Goal: Information Seeking & Learning: Learn about a topic

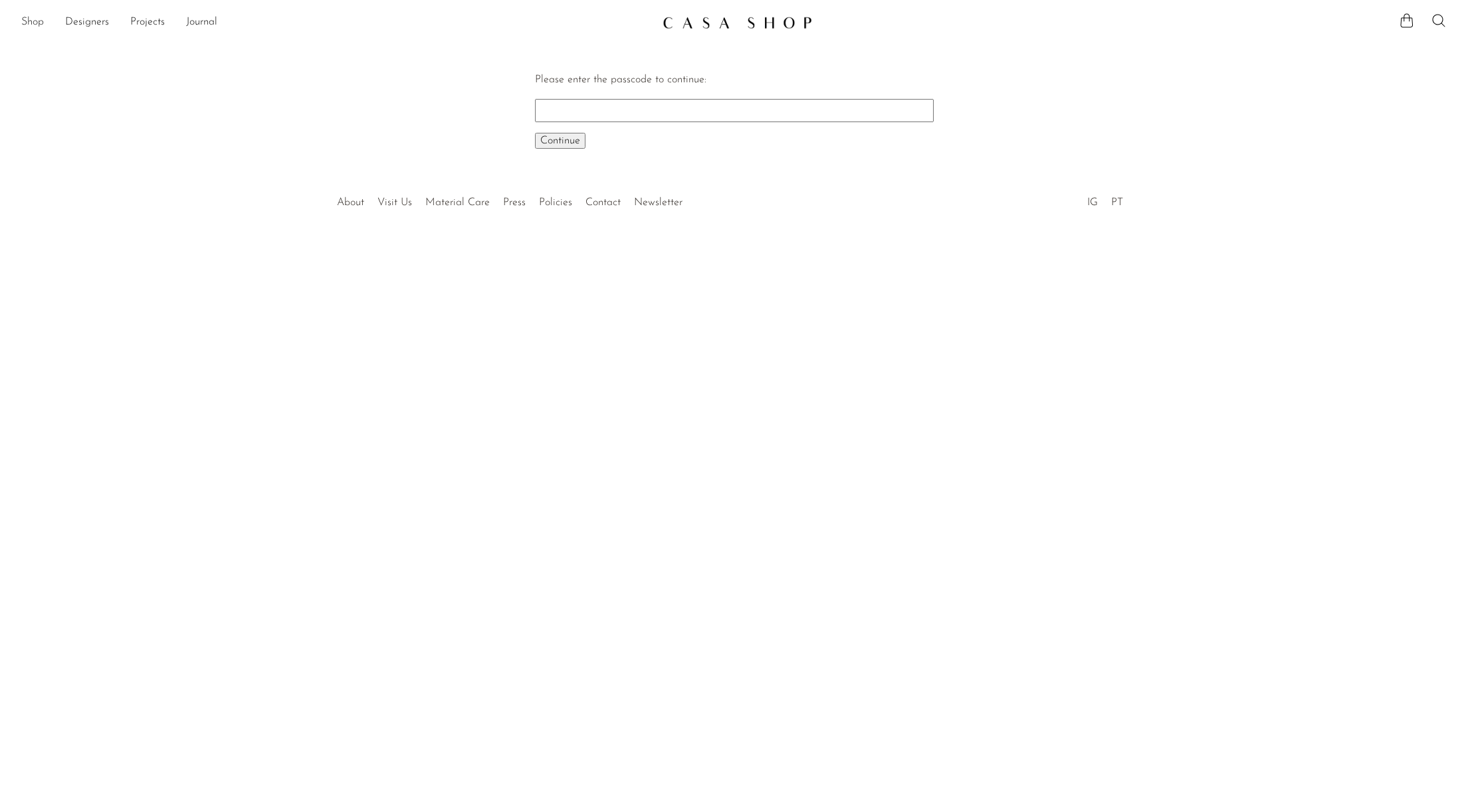
click at [29, 21] on link "Shop" at bounding box center [32, 22] width 23 height 17
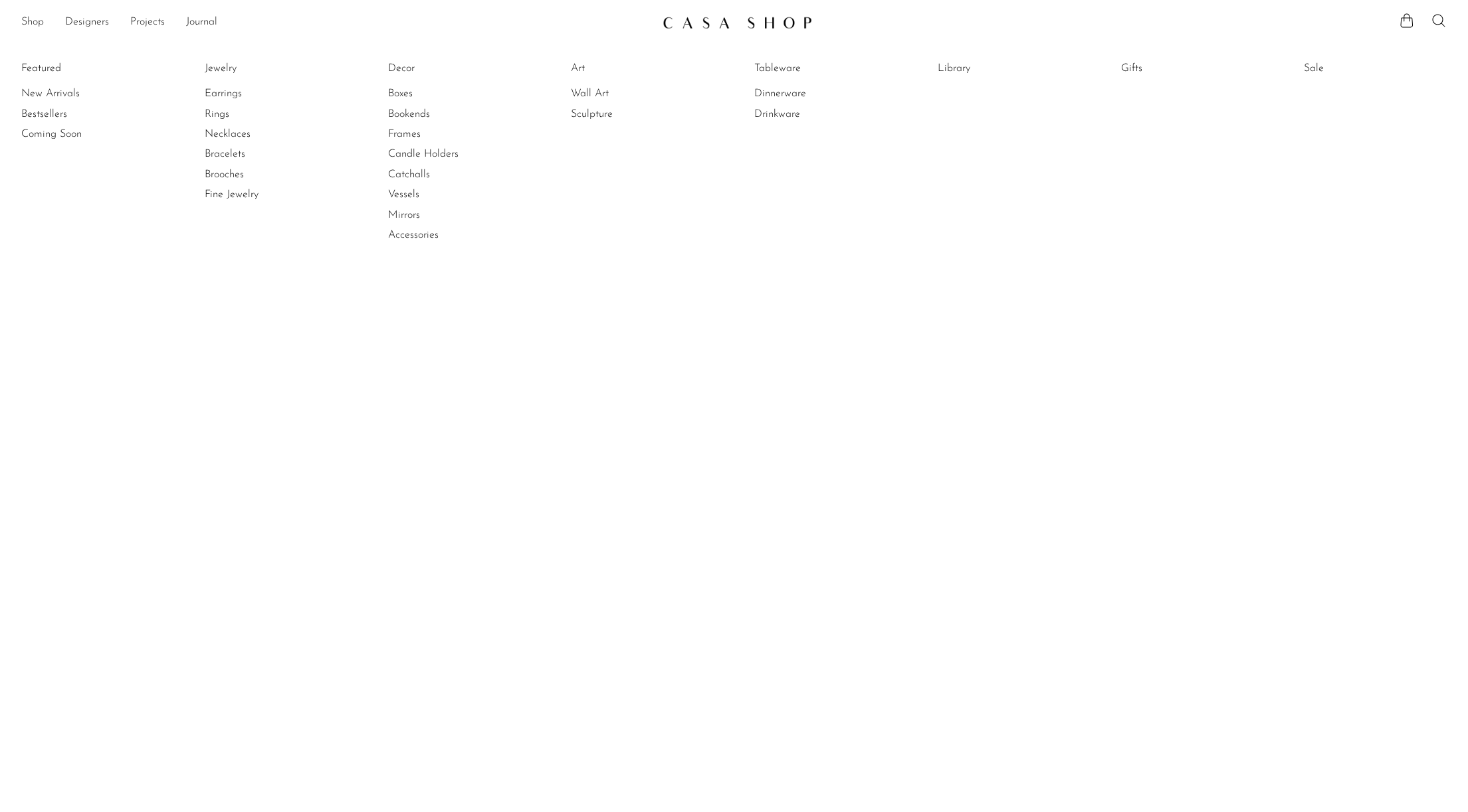
click at [24, 24] on link "Shop" at bounding box center [32, 22] width 23 height 17
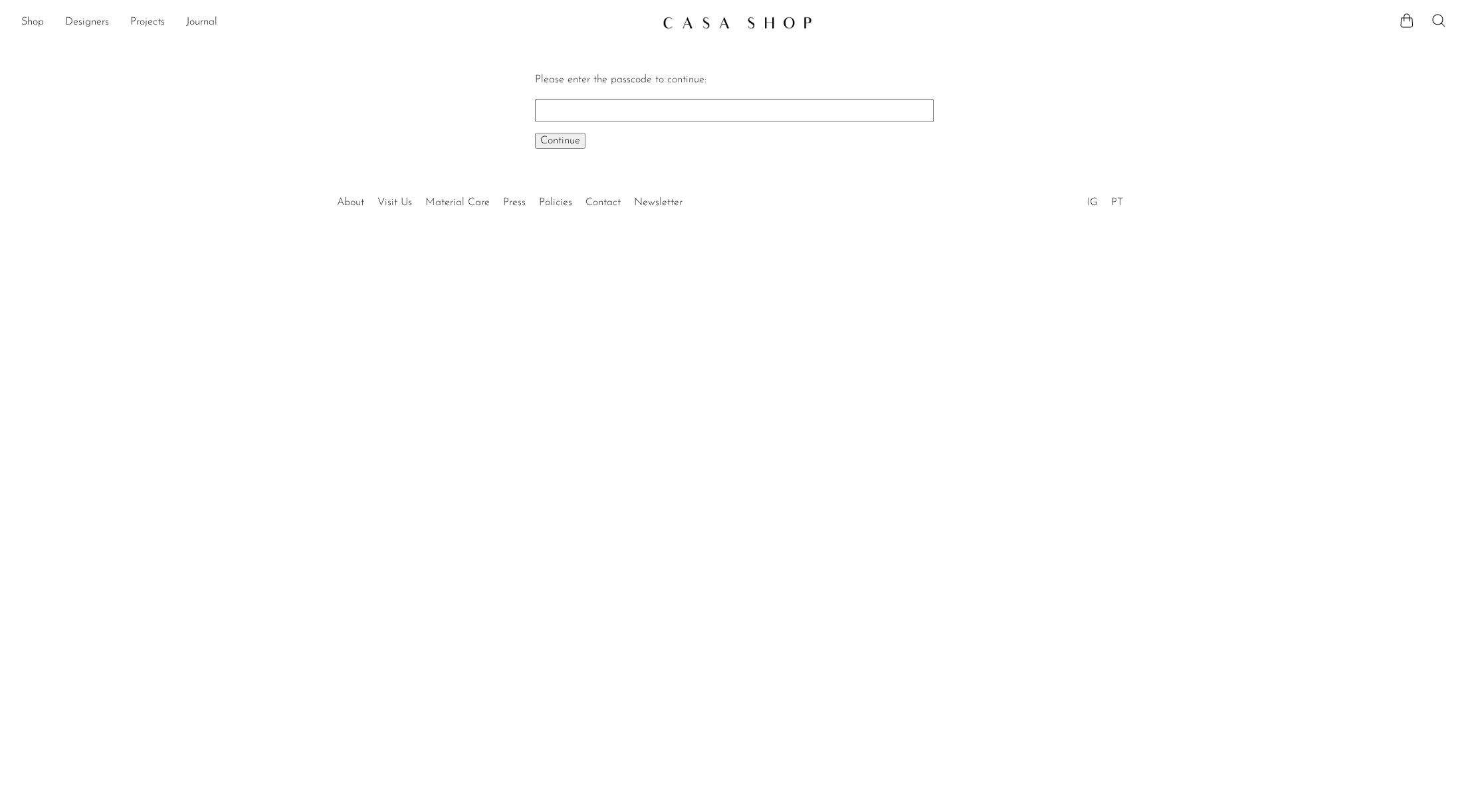
drag, startPoint x: 1433, startPoint y: 19, endPoint x: 1421, endPoint y: 22, distance: 12.4
click at [1433, 19] on icon at bounding box center [1439, 21] width 16 height 16
click at [1327, 66] on input "Perform a search" at bounding box center [1342, 66] width 219 height 32
type input "azurite"
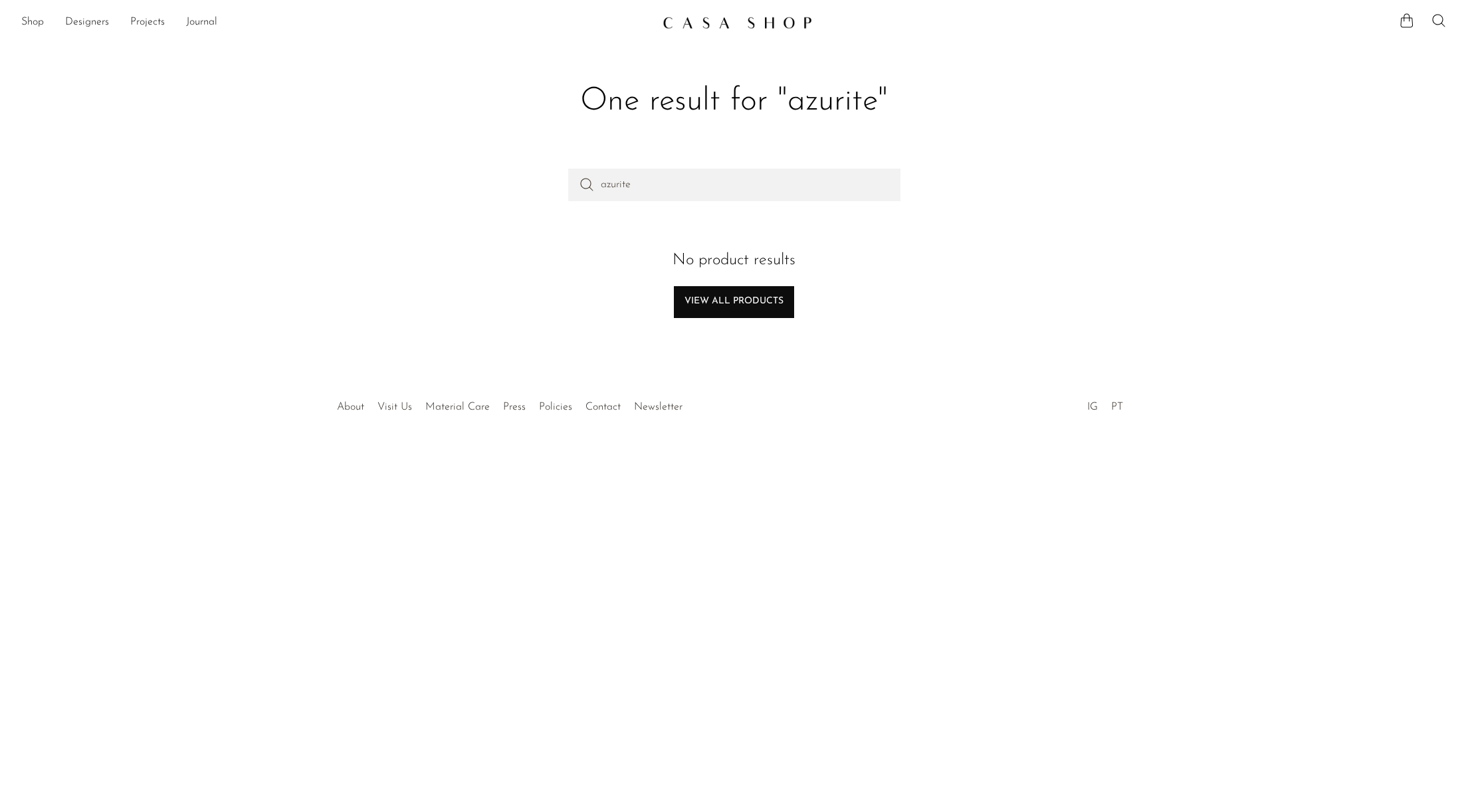
click at [728, 312] on link "View all products" at bounding box center [734, 302] width 121 height 32
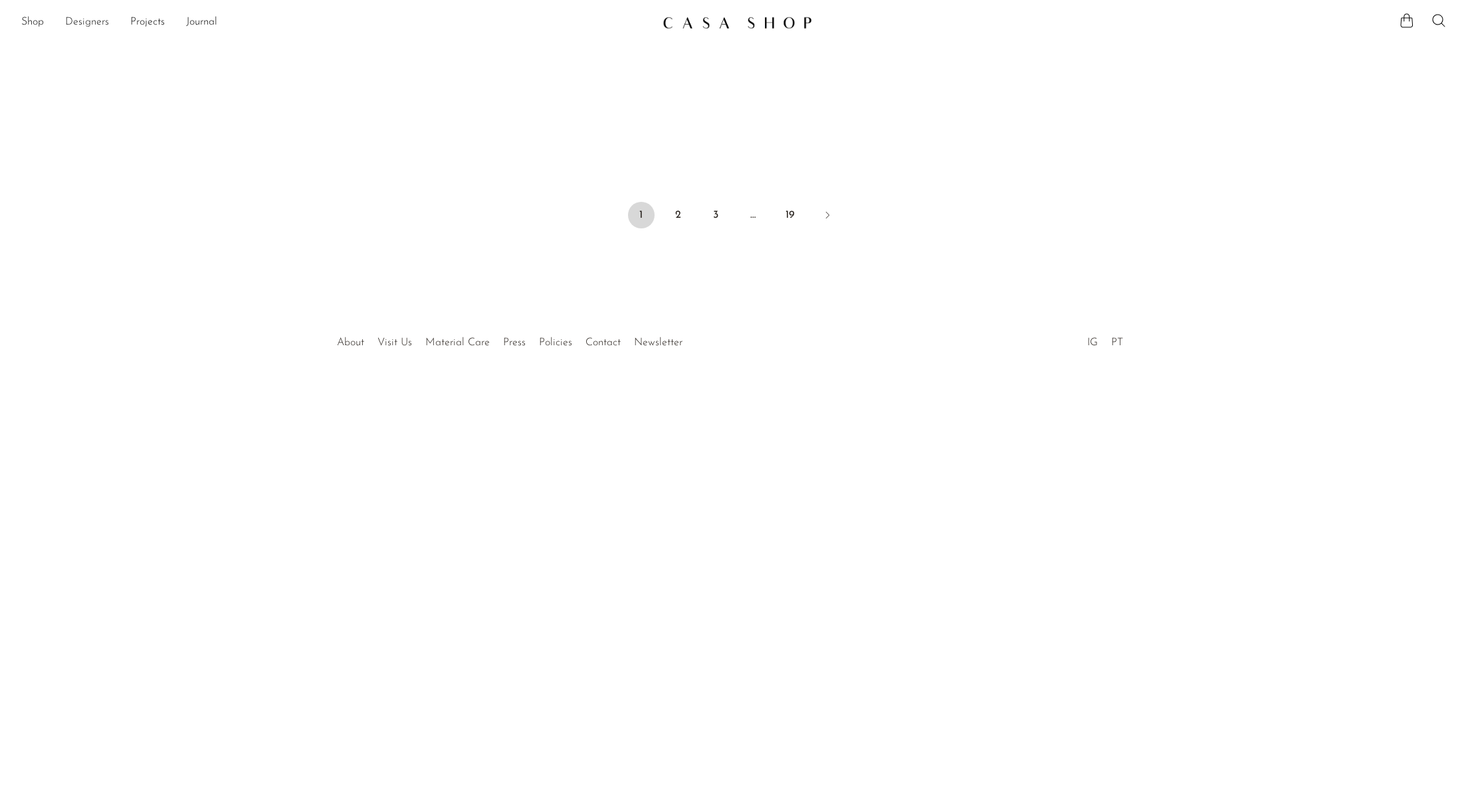
click at [88, 24] on link "Designers" at bounding box center [87, 22] width 44 height 17
